Goal: Navigation & Orientation: Find specific page/section

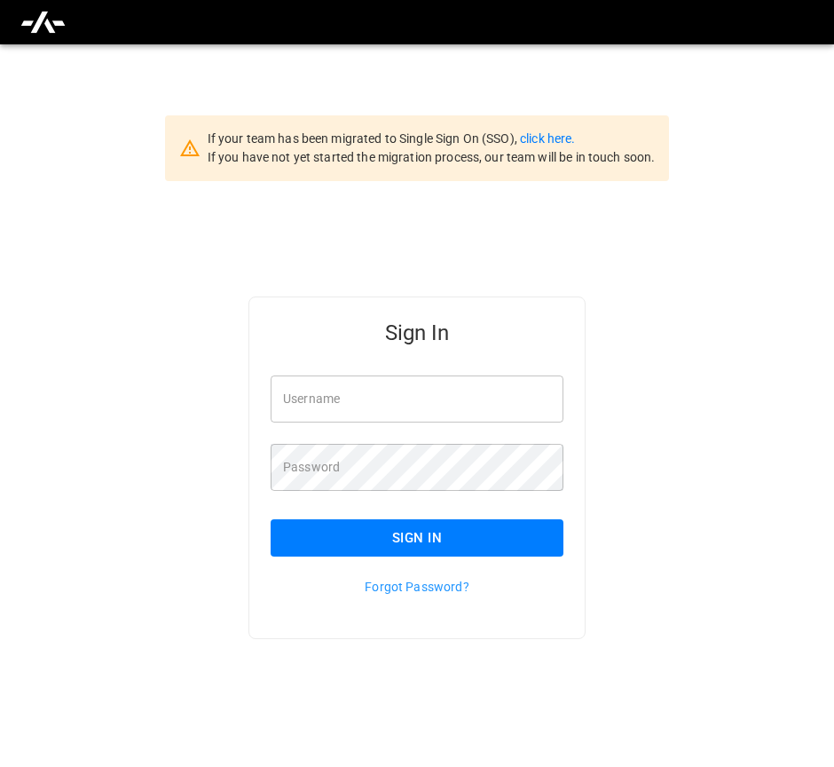
type input "**********"
click at [545, 546] on button "Sign In" at bounding box center [417, 537] width 293 height 37
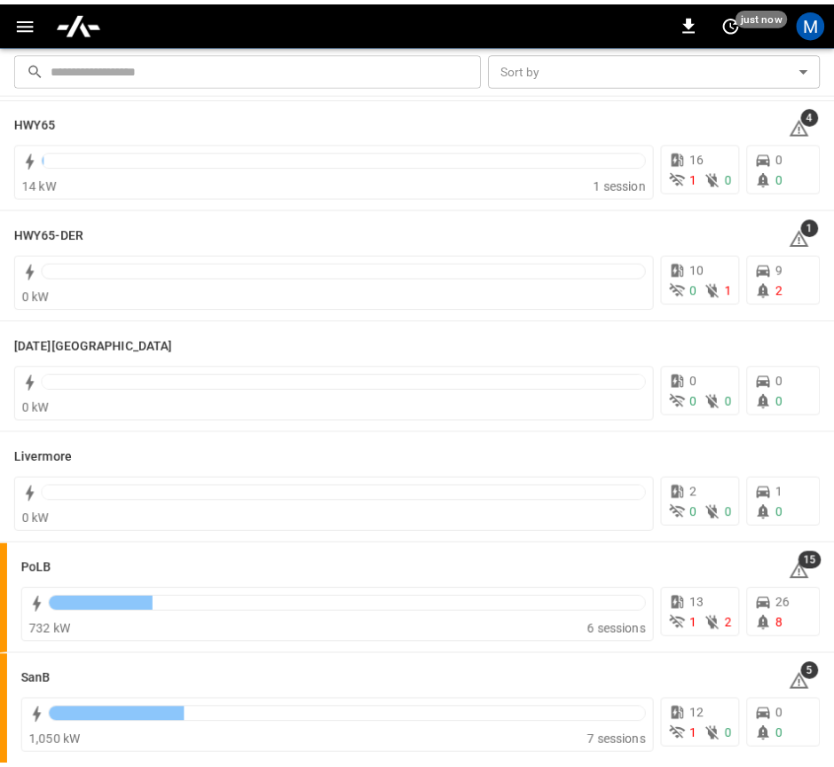
scroll to position [381, 0]
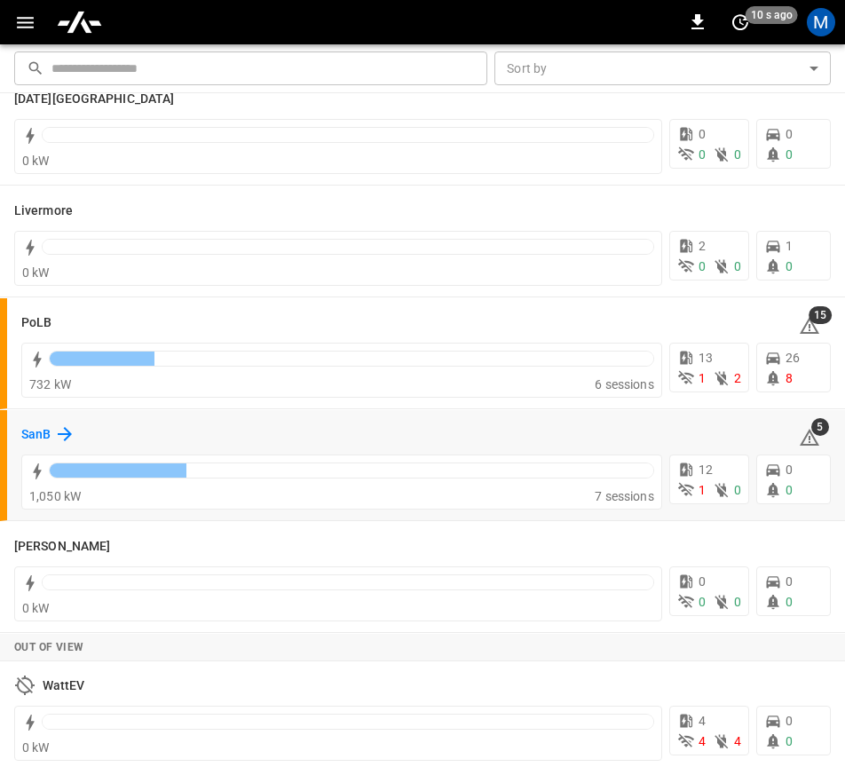
click at [52, 437] on div "SanB" at bounding box center [48, 433] width 54 height 21
